Goal: Browse casually

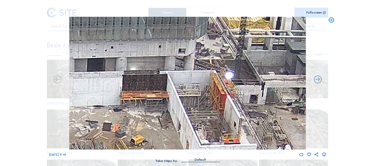
click at [332, 21] on icon at bounding box center [331, 20] width 6 height 7
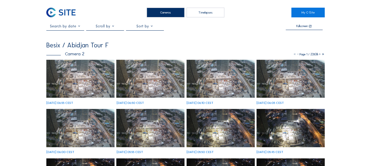
click at [77, 76] on img at bounding box center [80, 79] width 68 height 38
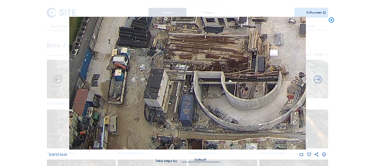
drag, startPoint x: 166, startPoint y: 130, endPoint x: 152, endPoint y: 104, distance: 29.7
click at [152, 104] on img at bounding box center [187, 83] width 237 height 133
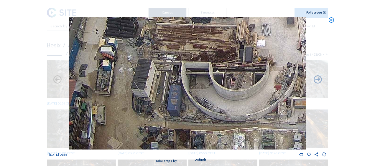
drag, startPoint x: 193, startPoint y: 109, endPoint x: 143, endPoint y: 91, distance: 53.5
click at [143, 91] on img at bounding box center [187, 83] width 237 height 133
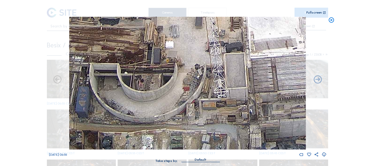
drag, startPoint x: 238, startPoint y: 104, endPoint x: 195, endPoint y: 105, distance: 43.7
click at [195, 105] on img at bounding box center [187, 83] width 237 height 133
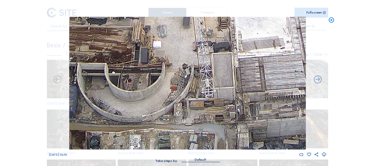
drag, startPoint x: 249, startPoint y: 105, endPoint x: 172, endPoint y: 108, distance: 76.5
click at [172, 108] on img at bounding box center [187, 83] width 237 height 133
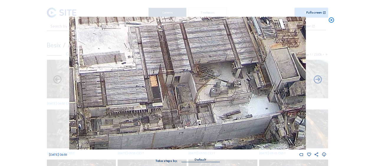
drag, startPoint x: 212, startPoint y: 106, endPoint x: 158, endPoint y: 111, distance: 54.5
click at [158, 111] on img at bounding box center [187, 83] width 237 height 133
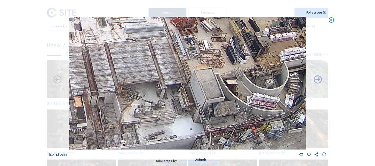
drag, startPoint x: 246, startPoint y: 102, endPoint x: 177, endPoint y: 119, distance: 71.2
click at [177, 119] on img at bounding box center [187, 83] width 237 height 133
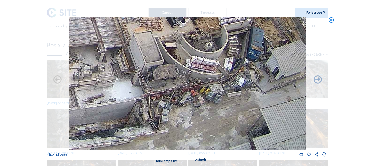
drag, startPoint x: 243, startPoint y: 108, endPoint x: 182, endPoint y: 68, distance: 72.5
click at [182, 68] on img at bounding box center [187, 83] width 237 height 133
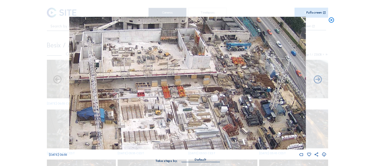
drag, startPoint x: 165, startPoint y: 43, endPoint x: 215, endPoint y: 120, distance: 91.0
click at [215, 120] on img at bounding box center [187, 83] width 237 height 133
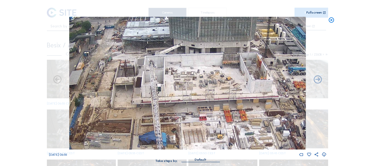
drag, startPoint x: 119, startPoint y: 48, endPoint x: 172, endPoint y: 72, distance: 57.6
click at [172, 72] on img at bounding box center [187, 83] width 237 height 133
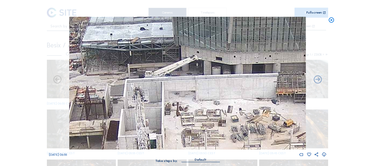
drag, startPoint x: 153, startPoint y: 48, endPoint x: 144, endPoint y: 82, distance: 34.8
click at [144, 82] on img at bounding box center [187, 83] width 237 height 133
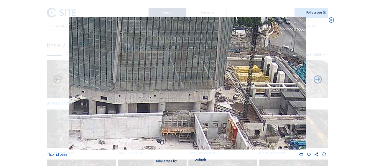
drag, startPoint x: 248, startPoint y: 89, endPoint x: 169, endPoint y: 99, distance: 79.4
click at [169, 99] on img at bounding box center [187, 83] width 237 height 133
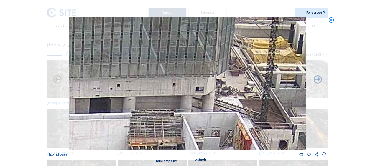
drag, startPoint x: 146, startPoint y: 106, endPoint x: 203, endPoint y: 98, distance: 57.5
click at [203, 98] on img at bounding box center [187, 83] width 237 height 133
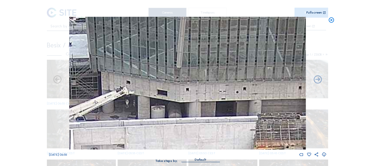
drag, startPoint x: 135, startPoint y: 95, endPoint x: 217, endPoint y: 108, distance: 82.8
click at [217, 108] on img at bounding box center [187, 83] width 237 height 133
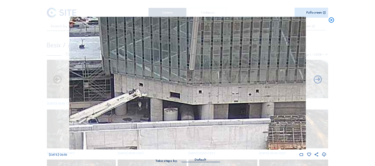
drag, startPoint x: 128, startPoint y: 84, endPoint x: 204, endPoint y: 112, distance: 80.7
click at [204, 112] on img at bounding box center [187, 83] width 237 height 133
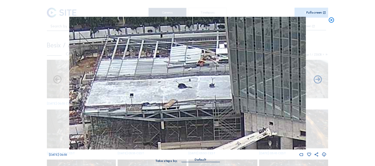
drag, startPoint x: 109, startPoint y: 93, endPoint x: 163, endPoint y: 104, distance: 55.3
click at [163, 104] on img at bounding box center [187, 83] width 237 height 133
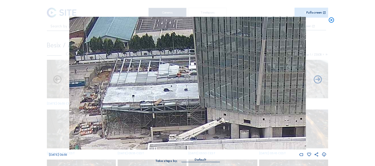
click at [330, 21] on icon at bounding box center [331, 20] width 6 height 7
